Goal: Find specific page/section

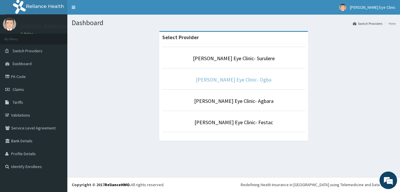
click at [222, 80] on link "[PERSON_NAME] Eye Clinic- Ogba" at bounding box center [234, 79] width 76 height 7
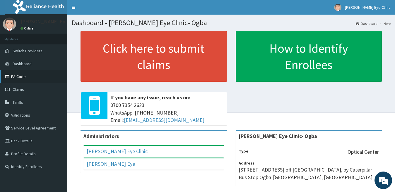
click at [24, 78] on link "PA Code" at bounding box center [33, 76] width 67 height 13
